Goal: Information Seeking & Learning: Learn about a topic

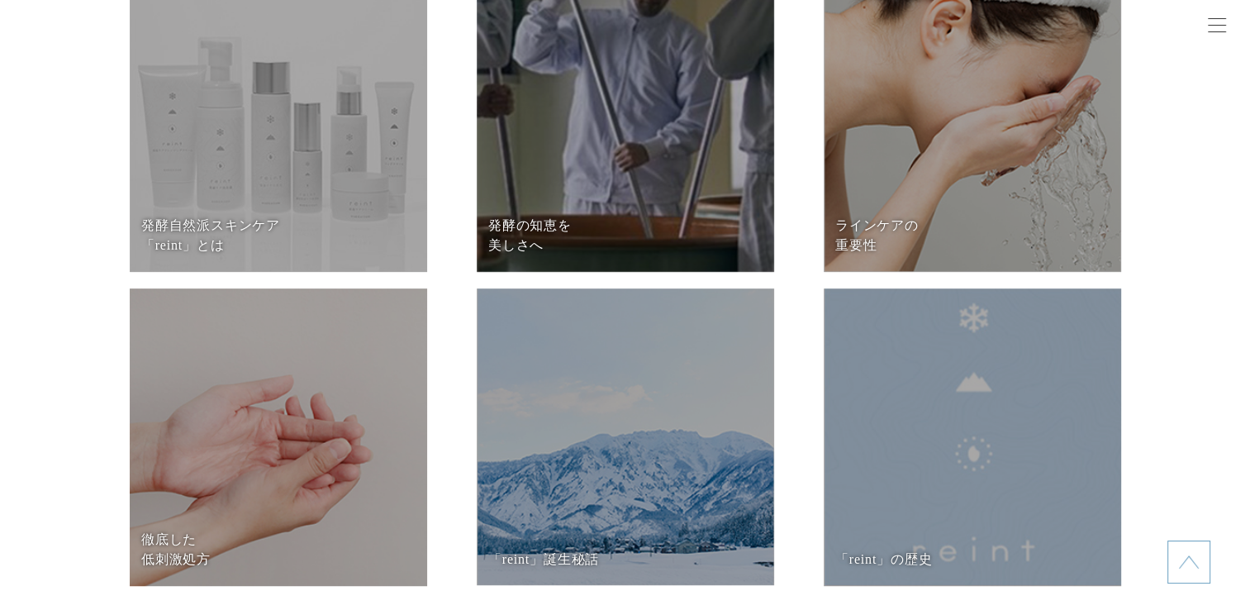
scroll to position [6935, 0]
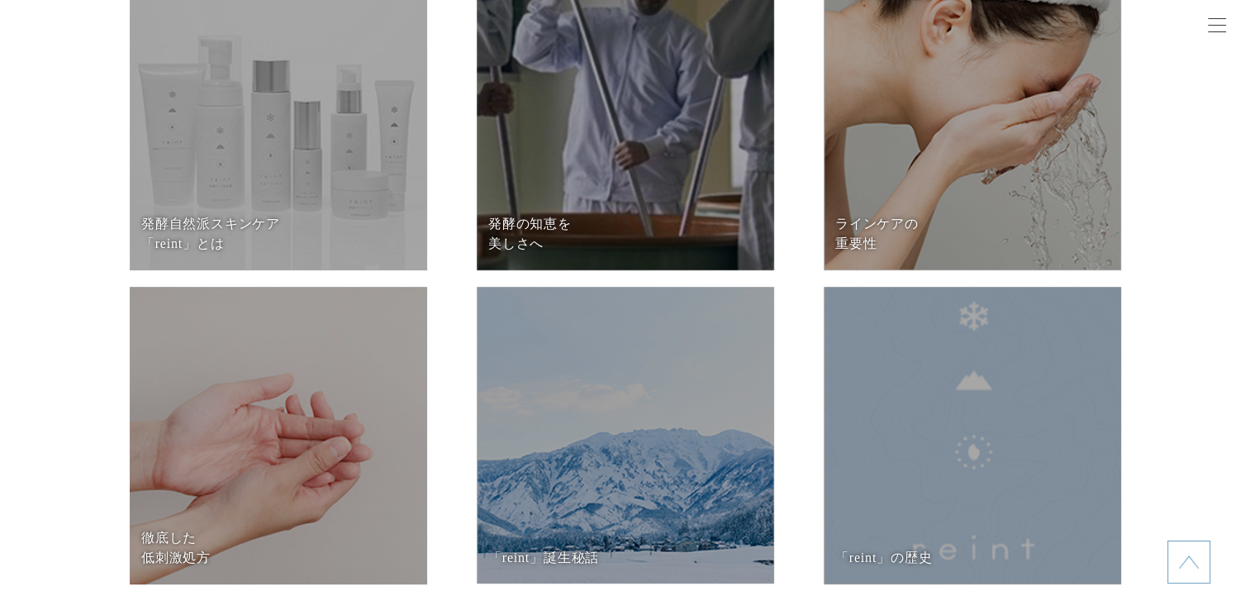
click at [344, 235] on dt "発酵自然派スキンケア 「reint」とは" at bounding box center [277, 234] width 273 height 40
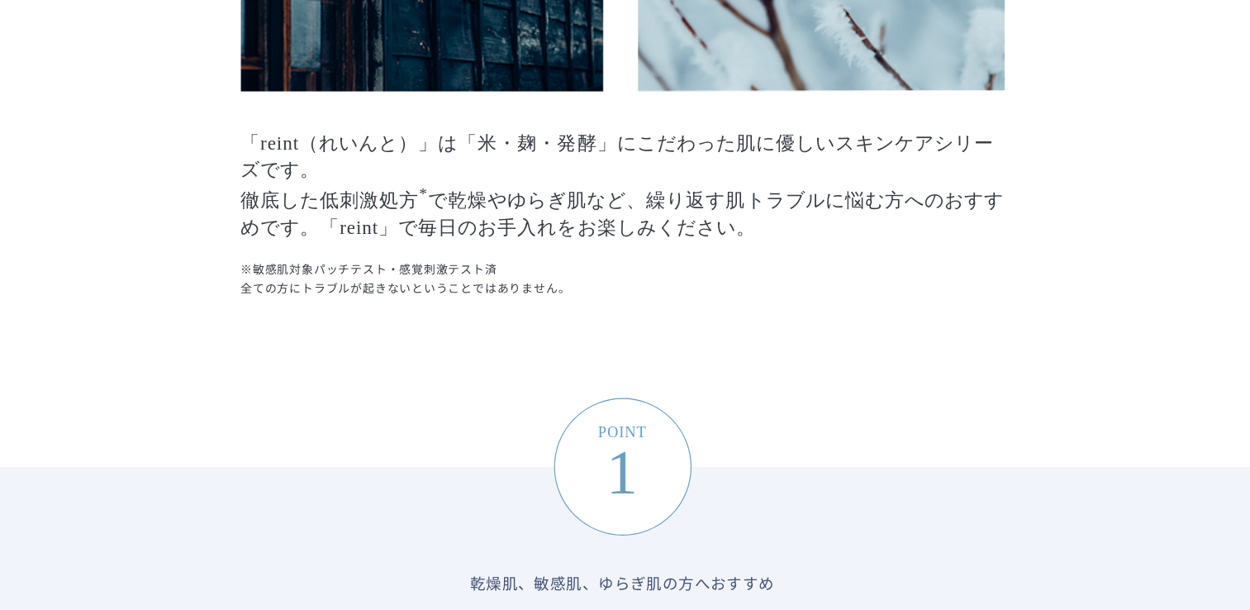
scroll to position [1616, 0]
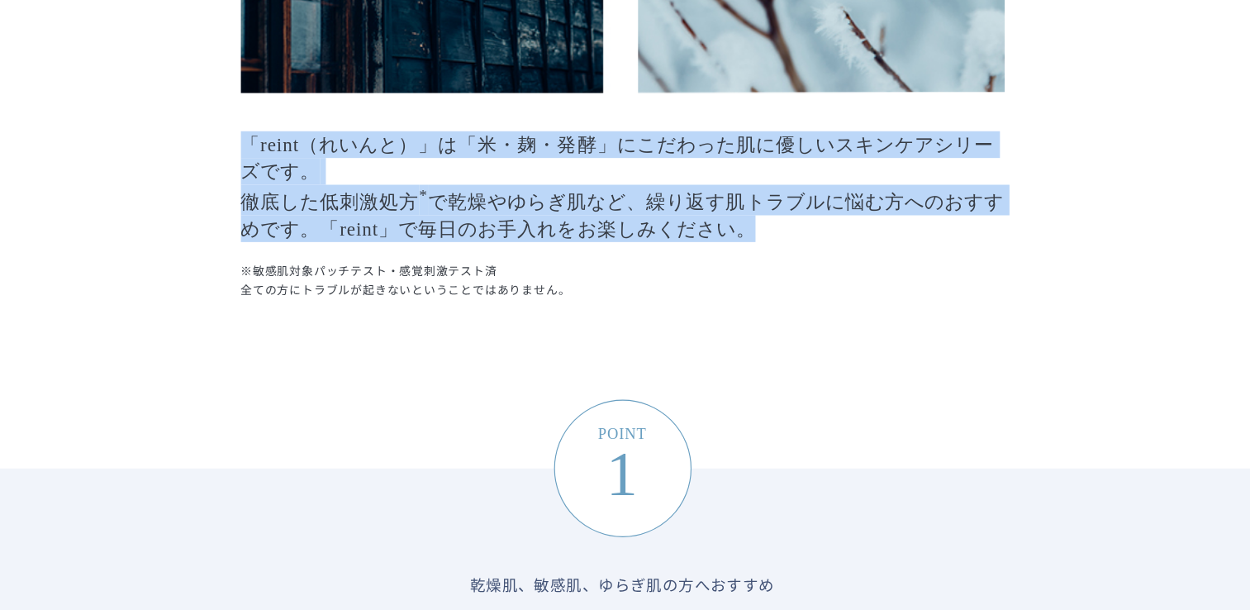
drag, startPoint x: 287, startPoint y: 114, endPoint x: 733, endPoint y: 206, distance: 455.5
copy p "「reint（れいんと）」は「米・麹・発酵」にこだわった肌に優しいスキンケアシリーズです。 徹底した低刺激処方 * で乾燥やゆらぎ肌など、繰り返す肌トラブルに…"
drag, startPoint x: 762, startPoint y: 211, endPoint x: 298, endPoint y: 125, distance: 472.1
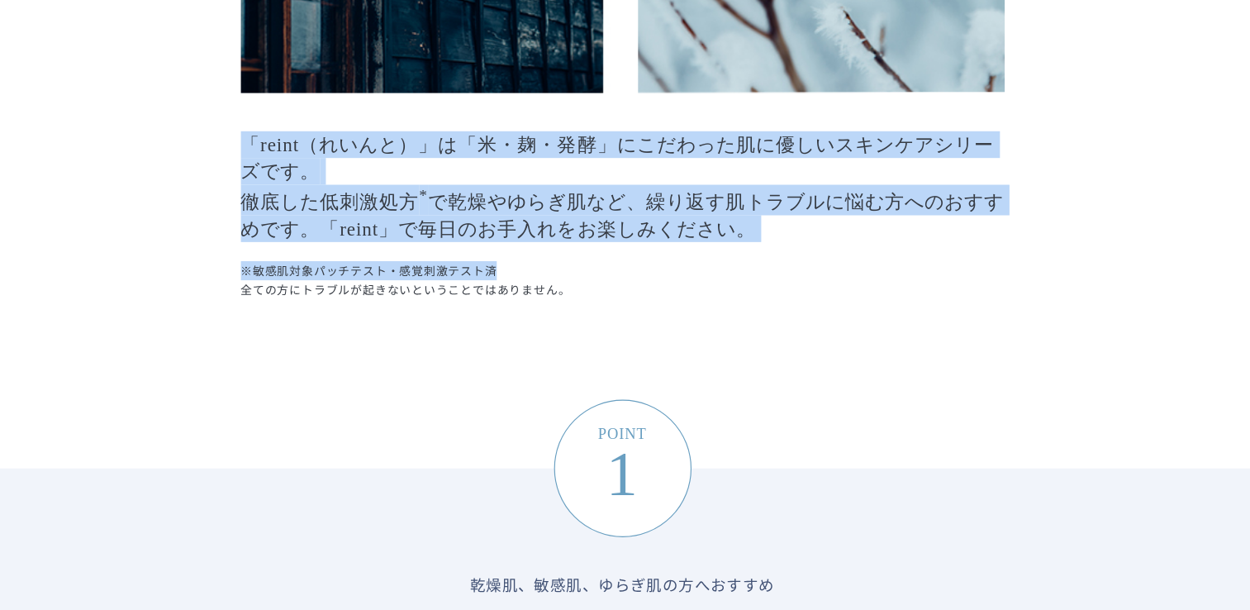
copy div "「reint（れいんと）」は「米・麹・発酵」にこだわった肌に優しいスキンケアシリーズです。 徹底した低刺激処方 * で乾燥やゆらぎ肌など、繰り返す肌トラブルに…"
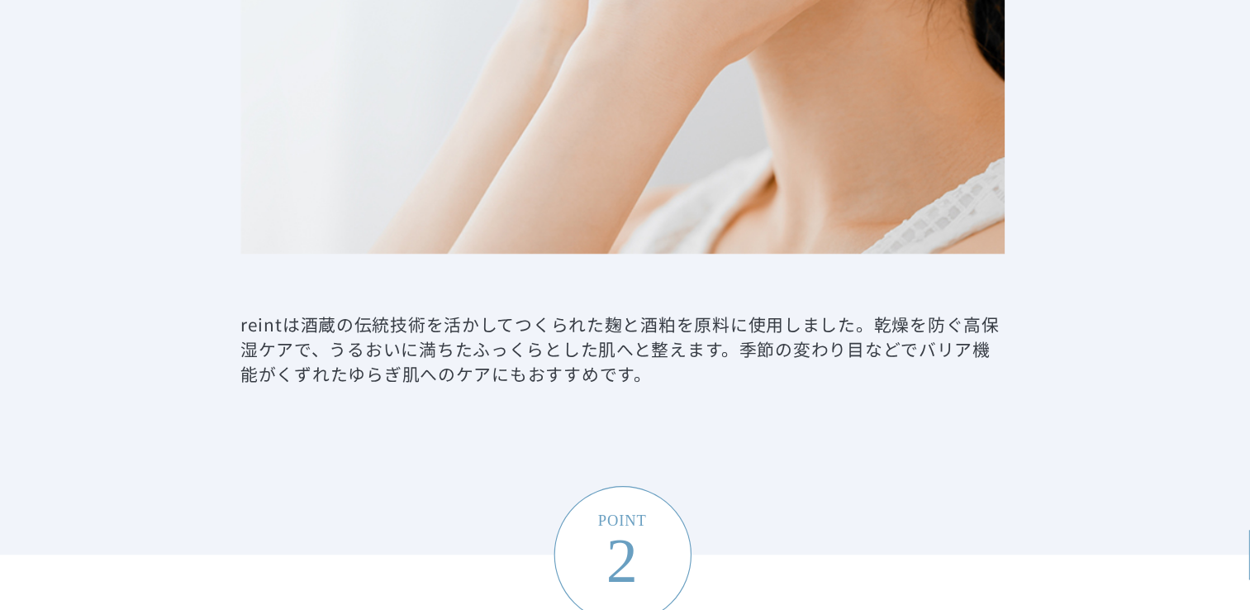
scroll to position [2611, 0]
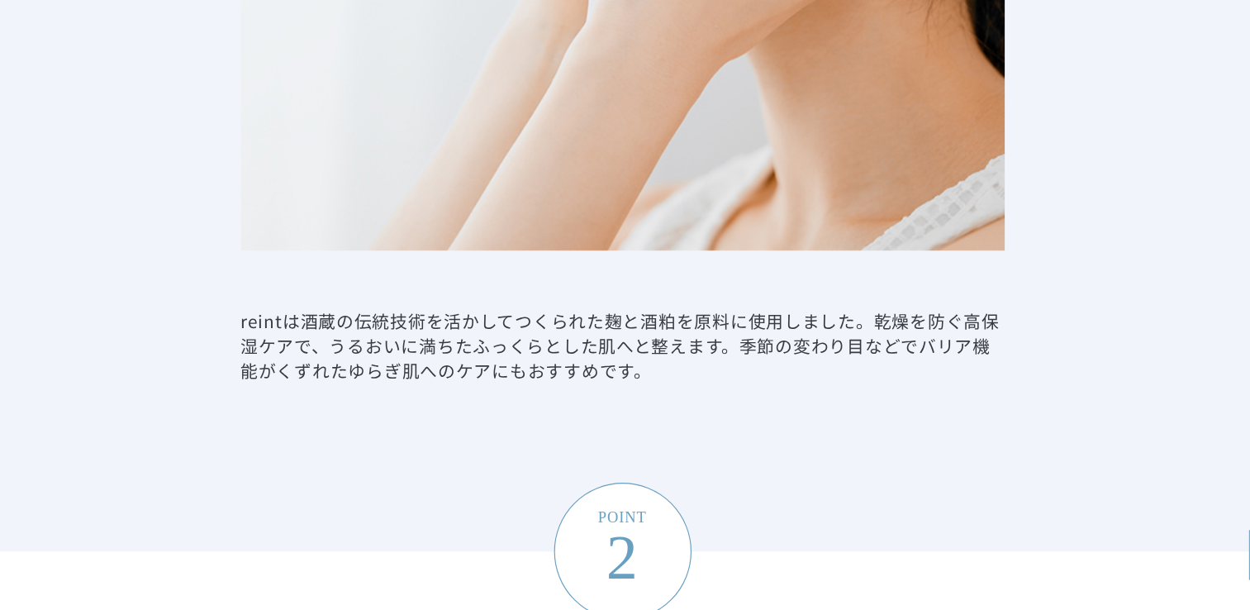
click at [641, 409] on dd "reintは酒蔵の伝統技術を活かしてつくられた麹と酒粕を原料に使用しました。乾燥を防ぐ高保湿ケアで、うるおいに満ちたふっくらとした肌へと整えます。季節の変わり…" at bounding box center [625, 380] width 661 height 64
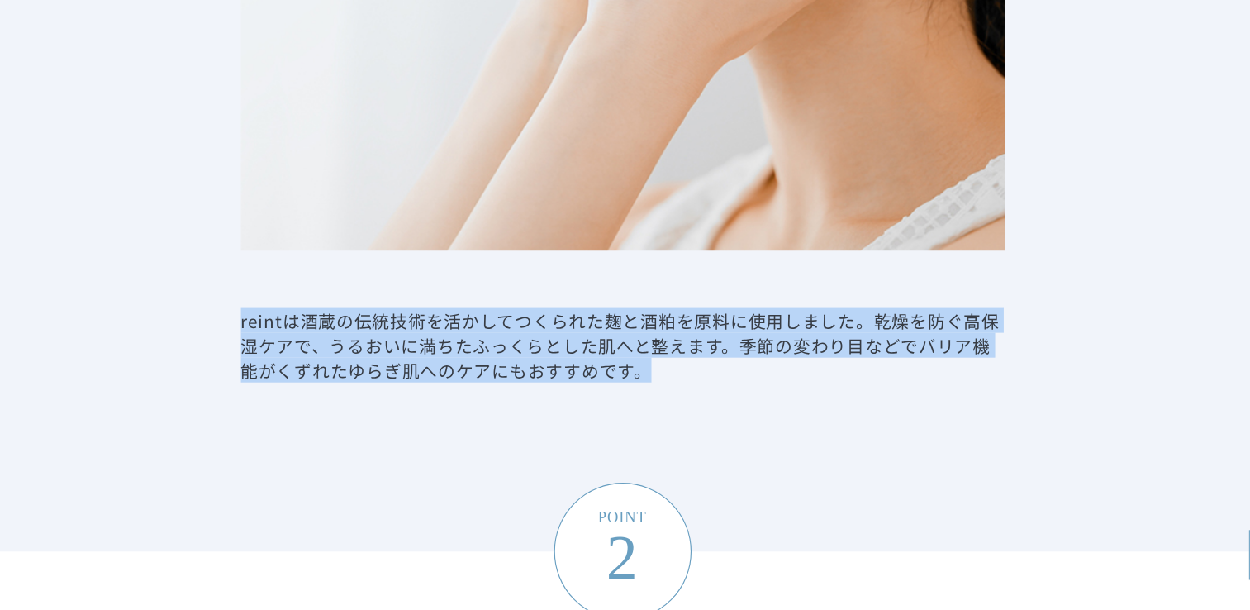
drag, startPoint x: 649, startPoint y: 411, endPoint x: 292, endPoint y: 363, distance: 360.0
copy dd "reintは酒蔵の伝統技術を活かしてつくられた麹と酒粕を原料に使用しました。乾燥を防ぐ高保湿ケアで、うるおいに満ちたふっくらとした肌へと整えます。季節の変わり…"
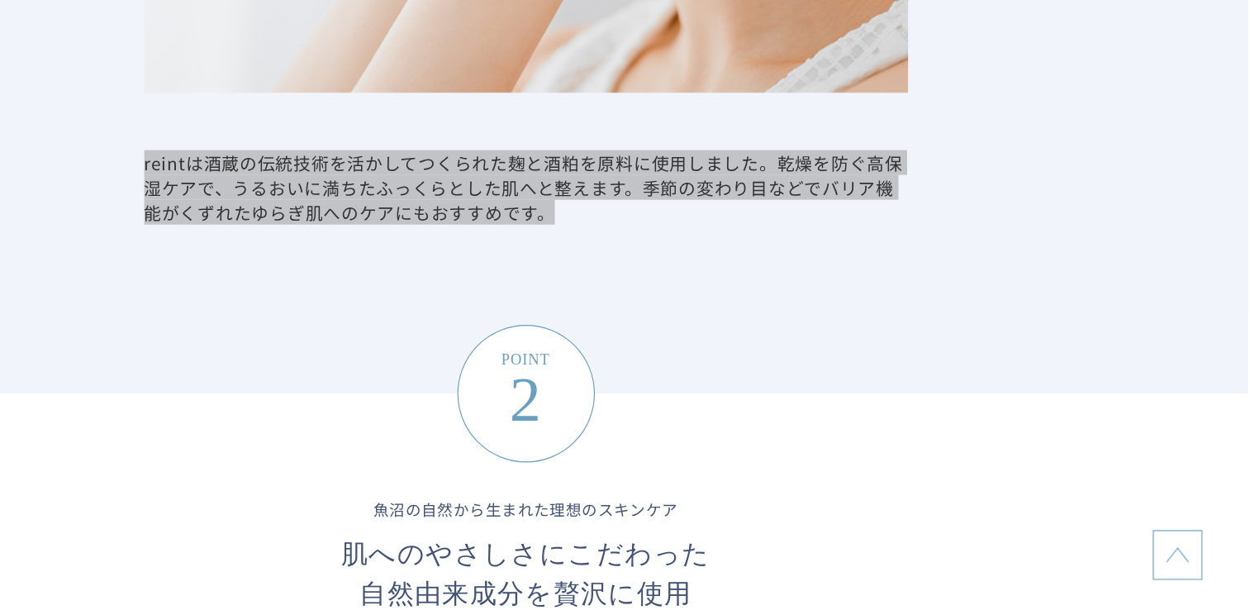
scroll to position [2748, 0]
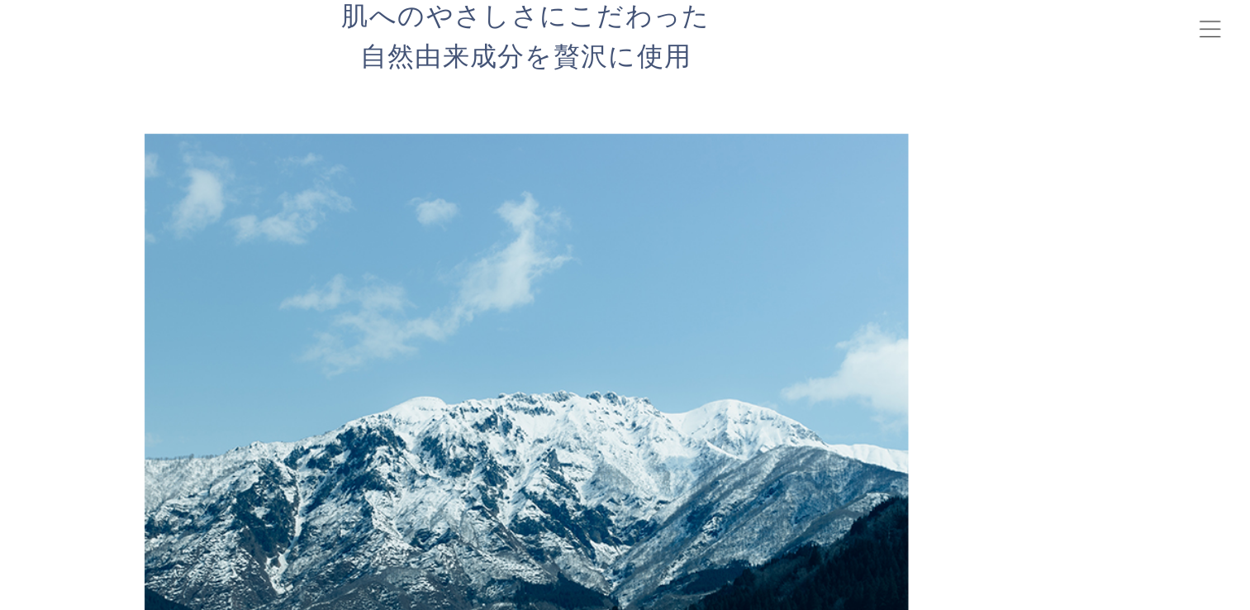
scroll to position [3291, 0]
